Goal: Information Seeking & Learning: Learn about a topic

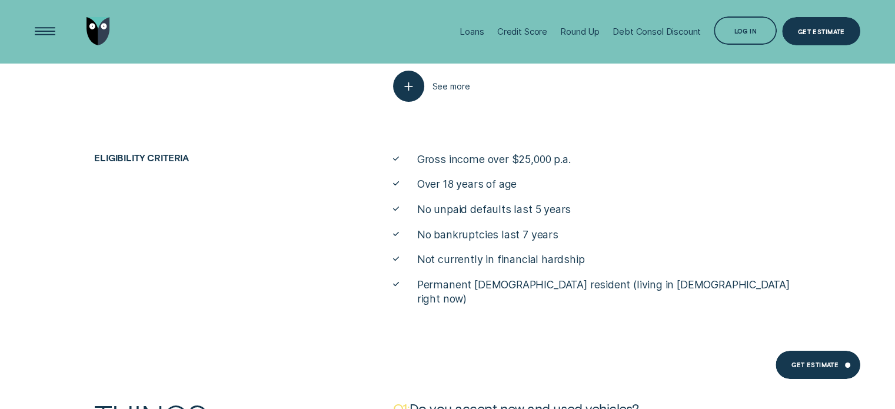
scroll to position [3984, 0]
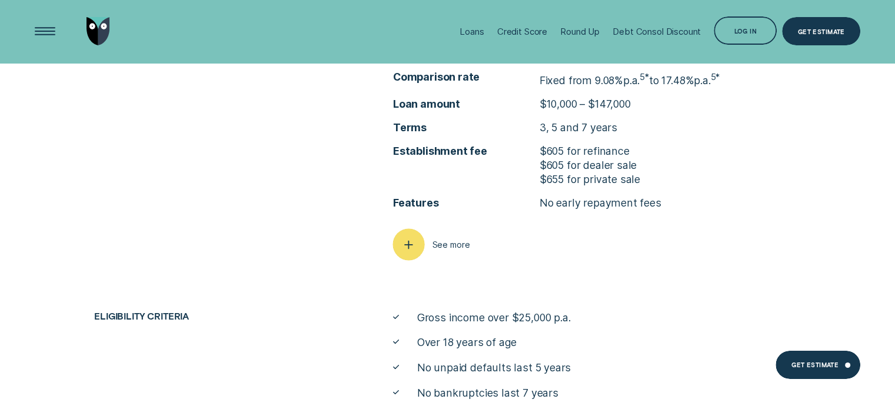
click at [413, 243] on icon "button" at bounding box center [409, 244] width 16 height 18
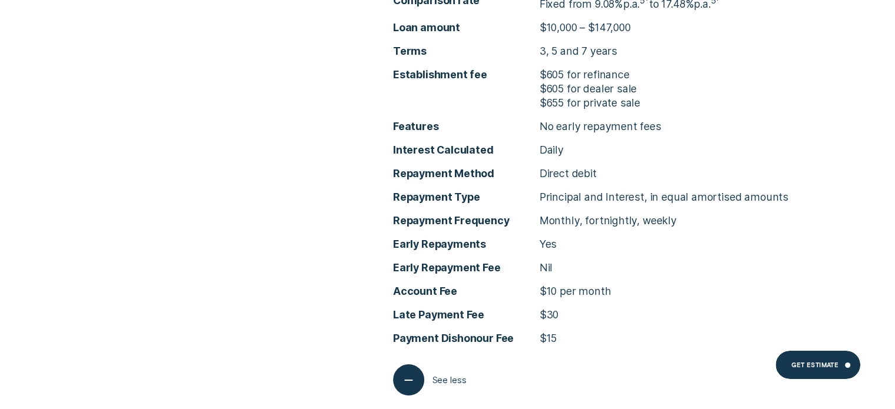
scroll to position [4101, 0]
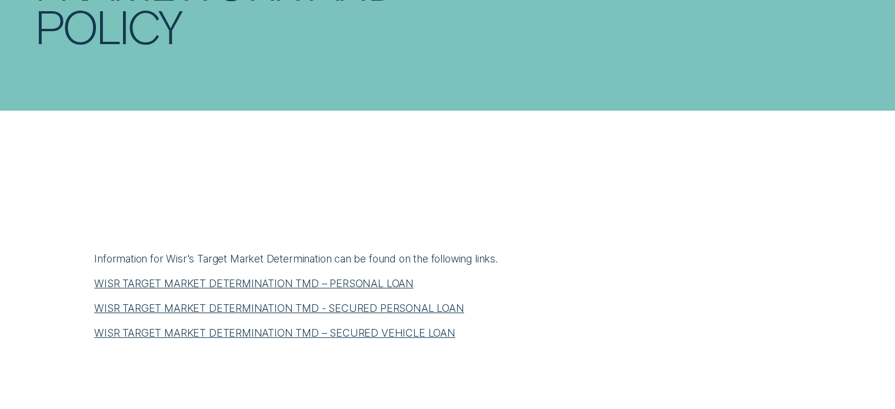
scroll to position [471, 0]
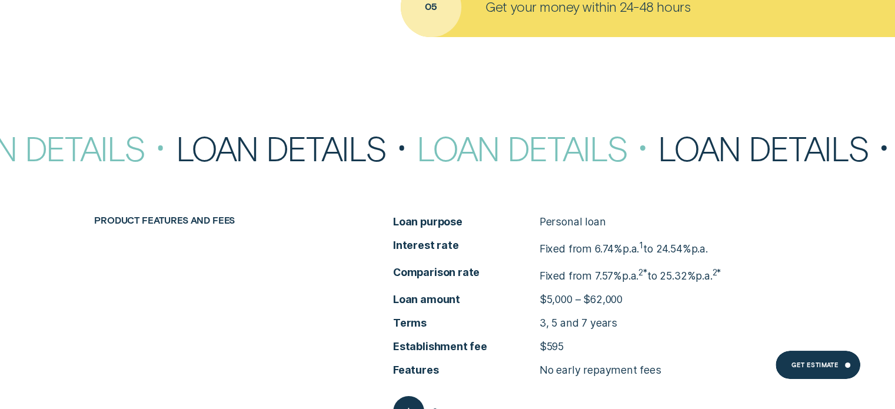
scroll to position [4651, 0]
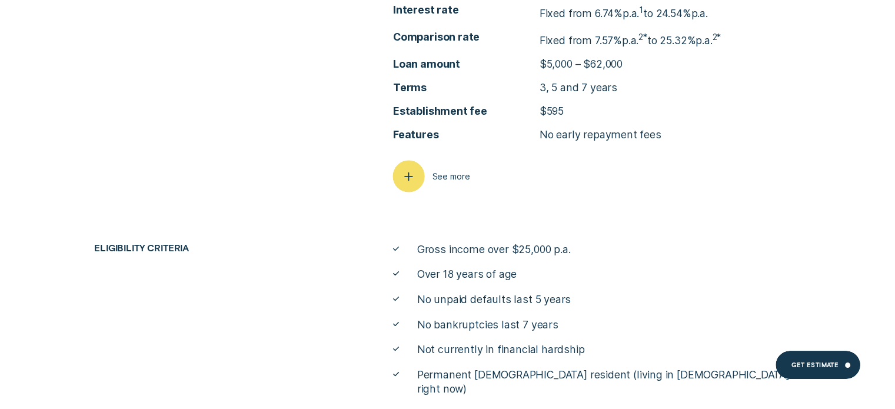
click at [408, 171] on icon "button" at bounding box center [409, 176] width 16 height 18
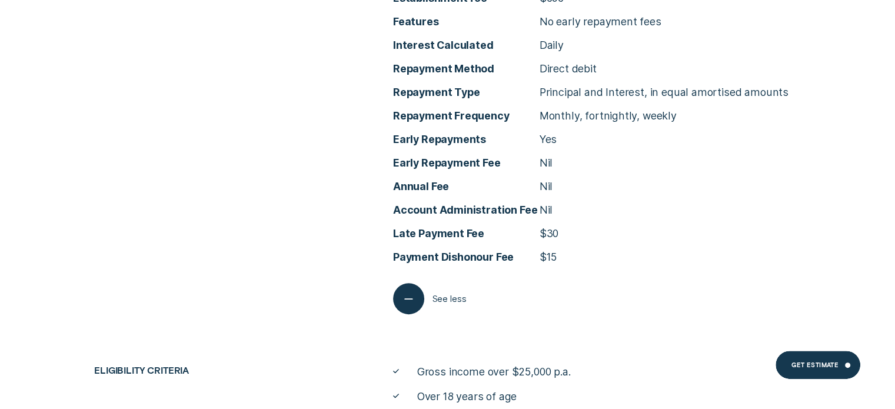
scroll to position [4827, 0]
